Goal: Transaction & Acquisition: Book appointment/travel/reservation

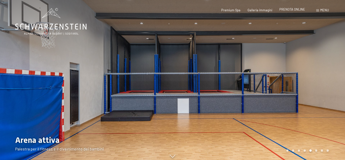
click at [292, 10] on span "PRENOTA ONLINE" at bounding box center [292, 9] width 26 height 4
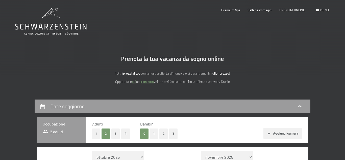
click at [164, 134] on button "2" at bounding box center [163, 134] width 8 height 10
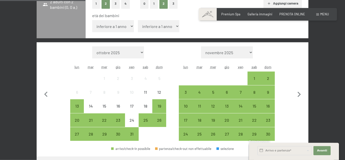
scroll to position [141, 0]
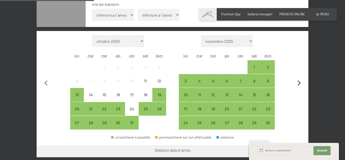
click at [298, 83] on icon "button" at bounding box center [298, 83] width 11 height 11
select select "2025-11-01"
select select "2025-12-01"
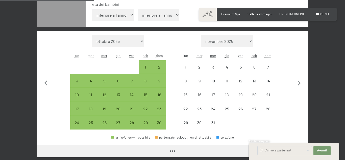
select select "2025-11-01"
select select "2025-12-01"
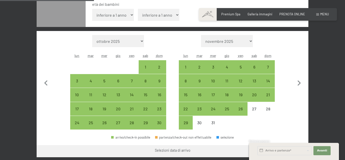
click at [92, 9] on select "inferiore a 1 anno 1 anno 2 anni 3 anni 4 anni 5 anni 6 anni 7 anni 8 anni 9 an…" at bounding box center [113, 15] width 42 height 12
select select "7"
click option "7 anni" at bounding box center [0, 0] width 0 height 0
select select "2025-11-01"
select select "2025-12-01"
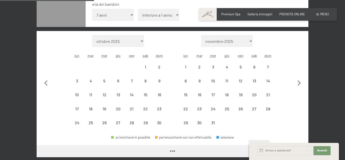
click at [138, 9] on select "inferiore a 1 anno 1 anno 2 anni 3 anni 4 anni 5 anni 6 anni 7 anni 8 anni 9 an…" at bounding box center [159, 15] width 42 height 12
select select "2025-11-01"
select select "2025-12-01"
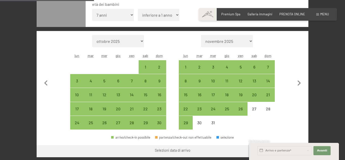
select select "1"
click option "1 anno" at bounding box center [0, 0] width 0 height 0
select select "2025-11-01"
select select "2025-12-01"
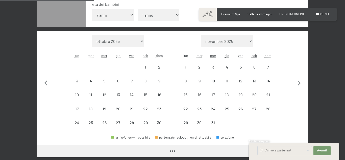
select select "2025-11-01"
select select "2025-12-01"
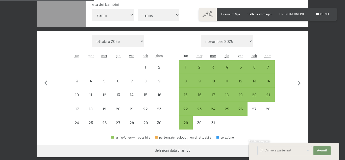
select select "2025-11-01"
select select "2025-12-01"
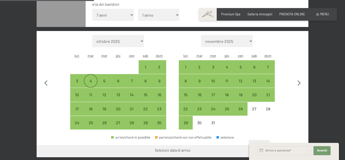
click at [89, 80] on div "4" at bounding box center [90, 85] width 13 height 13
select select "2025-11-01"
select select "2025-12-01"
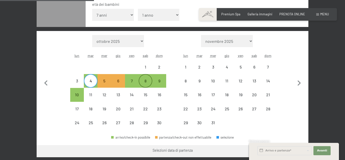
click at [148, 80] on div "8" at bounding box center [145, 85] width 13 height 13
select select "2025-11-01"
select select "2025-12-01"
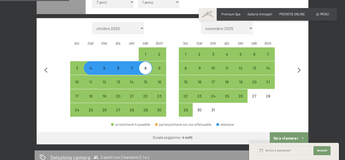
scroll to position [167, 0]
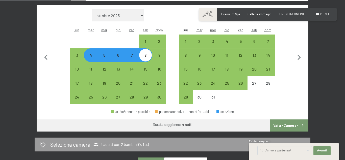
click at [289, 128] on button "Vai a «Camera»" at bounding box center [288, 126] width 39 height 12
select select "2025-11-01"
select select "2025-12-01"
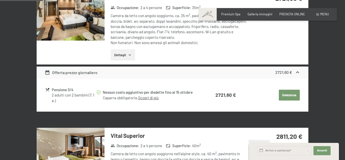
scroll to position [100, 0]
